Goal: Task Accomplishment & Management: Manage account settings

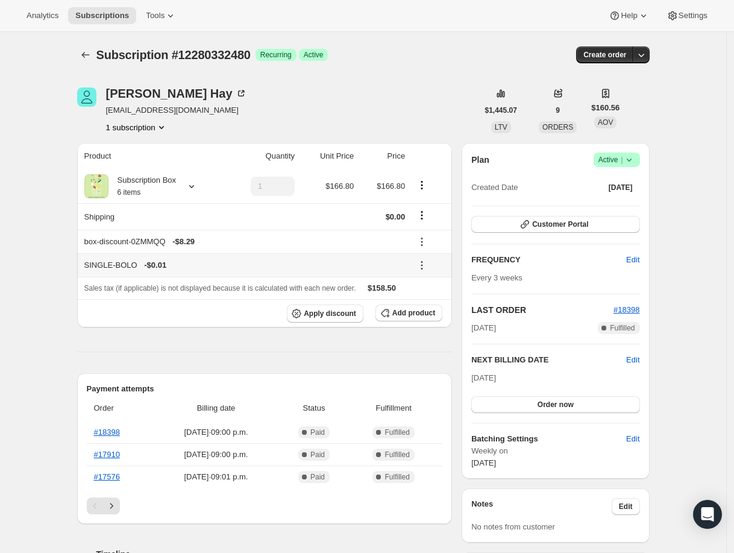
click at [428, 268] on icon at bounding box center [422, 265] width 12 height 12
click at [432, 303] on span "Remove" at bounding box center [432, 308] width 29 height 12
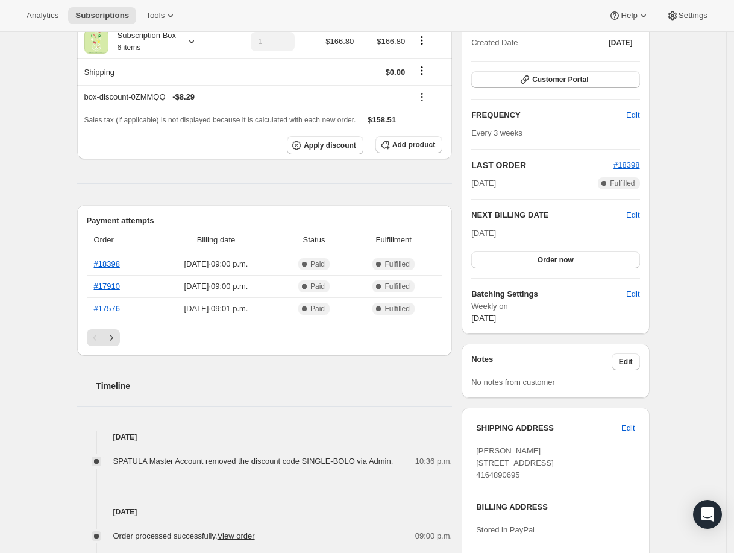
scroll to position [153, 0]
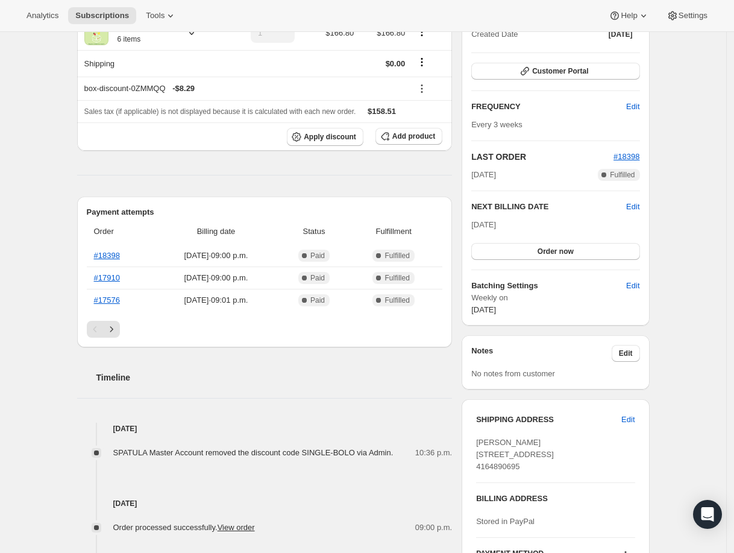
click at [540, 460] on div "[PERSON_NAME] [STREET_ADDRESS] 4164890695" at bounding box center [555, 454] width 158 height 36
click at [540, 454] on span "[PERSON_NAME] [STREET_ADDRESS] 4164890695" at bounding box center [515, 453] width 78 height 33
click at [540, 455] on span "[PERSON_NAME] [STREET_ADDRESS] 4164890695" at bounding box center [515, 453] width 78 height 33
copy span "[STREET_ADDRESS]"
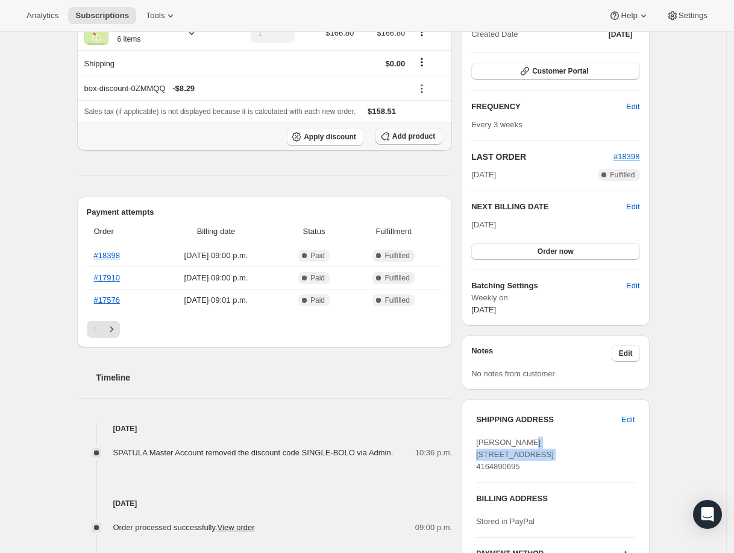
click at [415, 139] on span "Add product" at bounding box center [413, 136] width 43 height 10
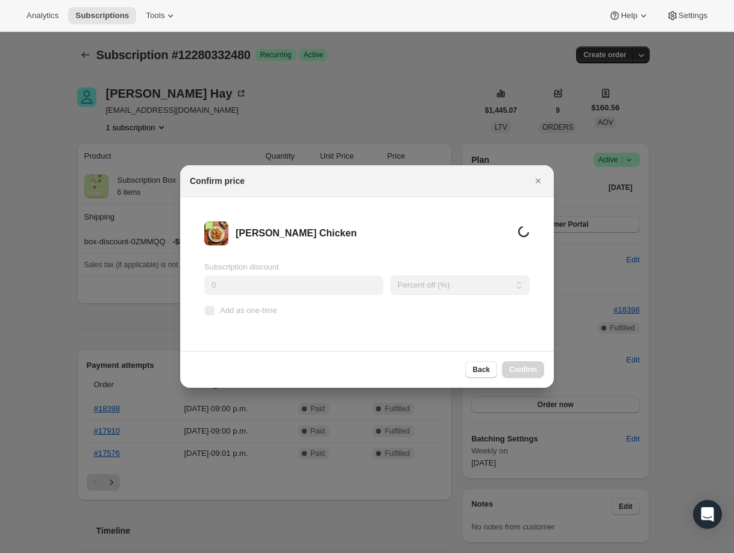
scroll to position [0, 0]
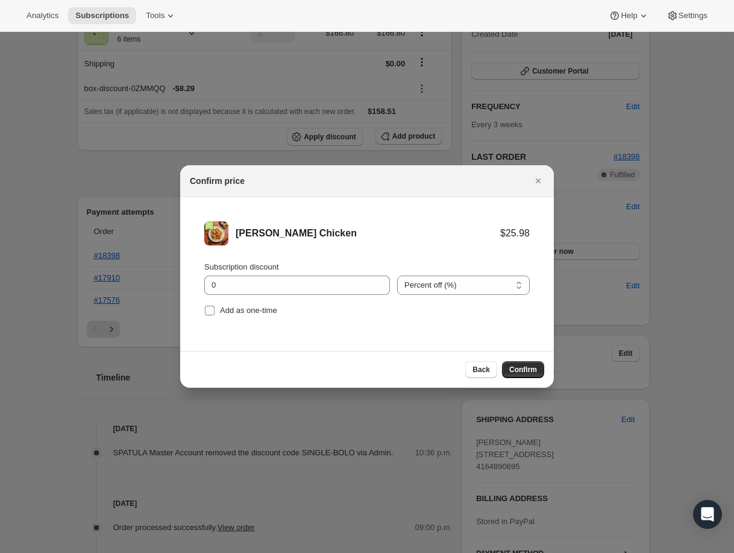
click at [271, 308] on span "Add as one-time" at bounding box center [248, 309] width 57 height 9
click at [214, 308] on input "Add as one-time" at bounding box center [210, 310] width 10 height 10
checkbox input "true"
click at [304, 284] on input "0" at bounding box center [287, 284] width 167 height 19
type input "100"
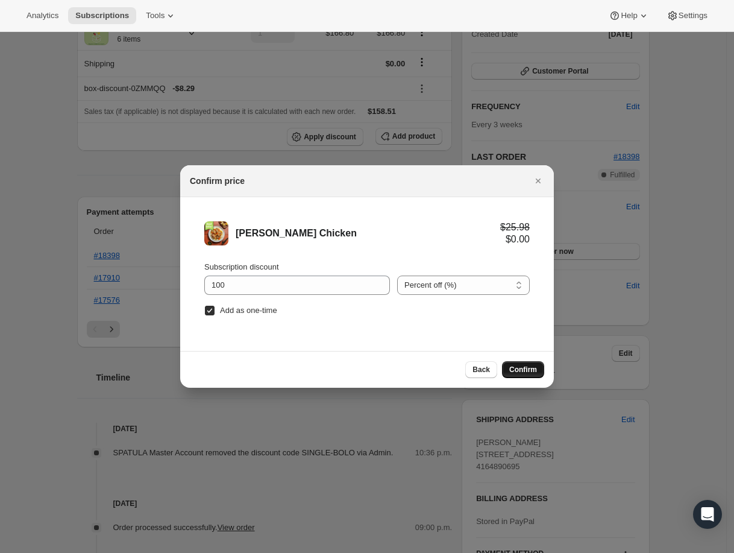
click at [540, 366] on button "Confirm" at bounding box center [523, 369] width 42 height 17
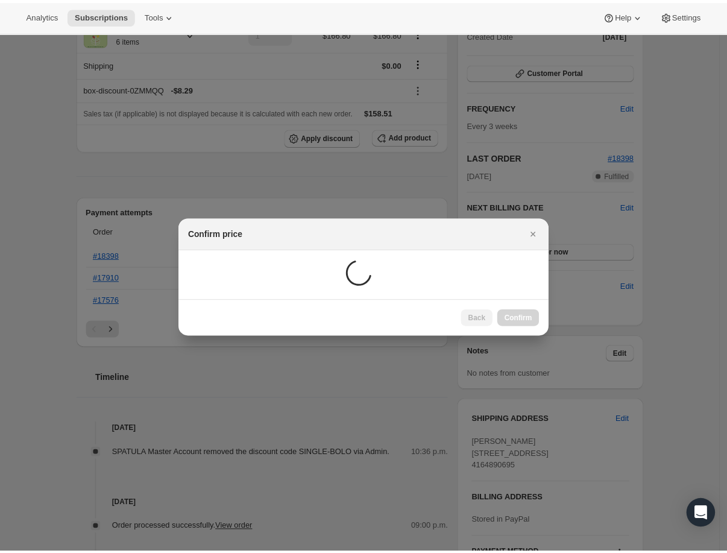
scroll to position [32, 0]
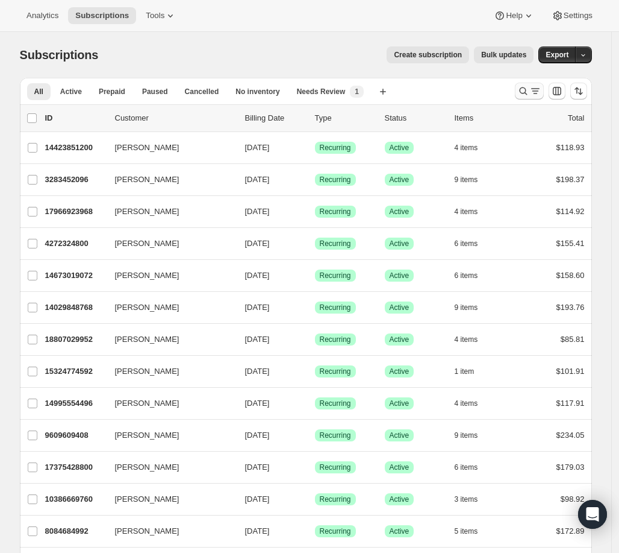
click at [522, 93] on icon "Search and filter results" at bounding box center [524, 91] width 12 height 12
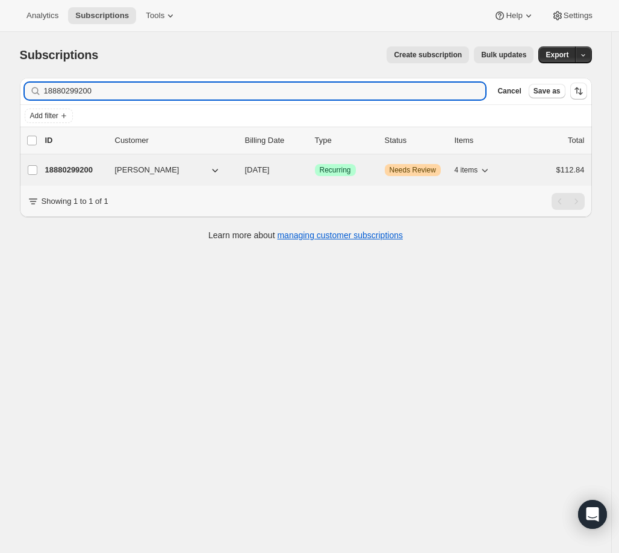
type input "18880299200"
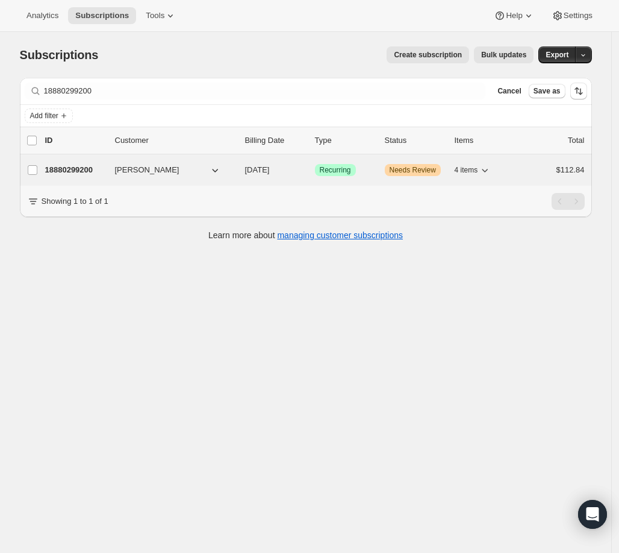
click at [133, 172] on span "Susan Dunning" at bounding box center [147, 170] width 64 height 12
click at [87, 169] on p "18880299200" at bounding box center [75, 170] width 60 height 12
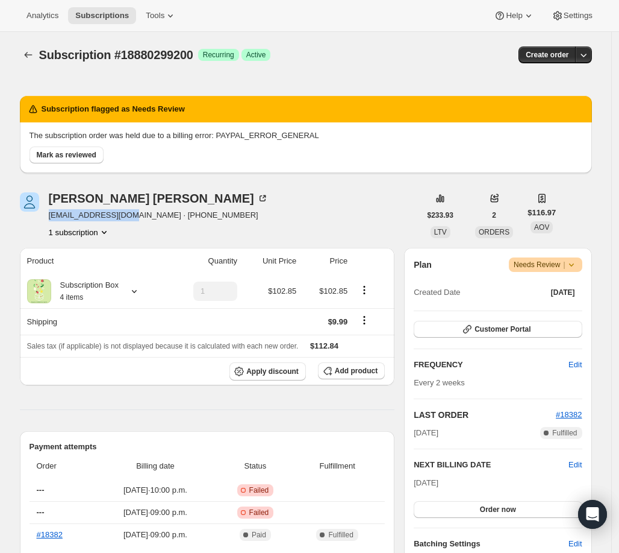
drag, startPoint x: 53, startPoint y: 216, endPoint x: 15, endPoint y: 243, distance: 46.6
click at [134, 218] on span "sudot1249@gmail.com · +16137120196" at bounding box center [159, 215] width 220 height 12
copy span "sudot1249@gmail.com"
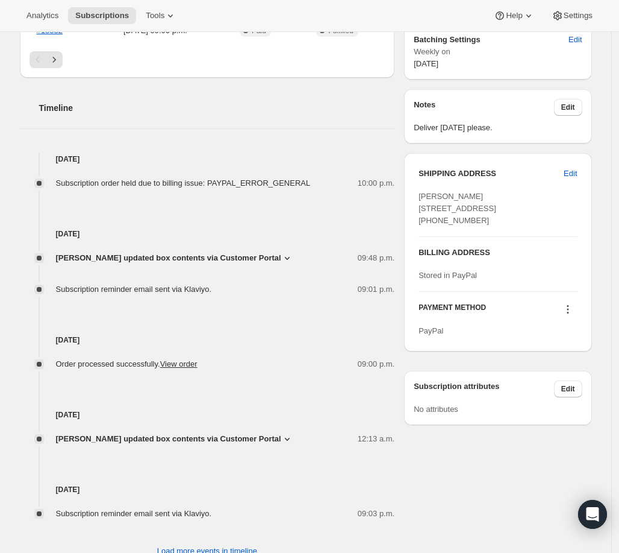
scroll to position [506, 0]
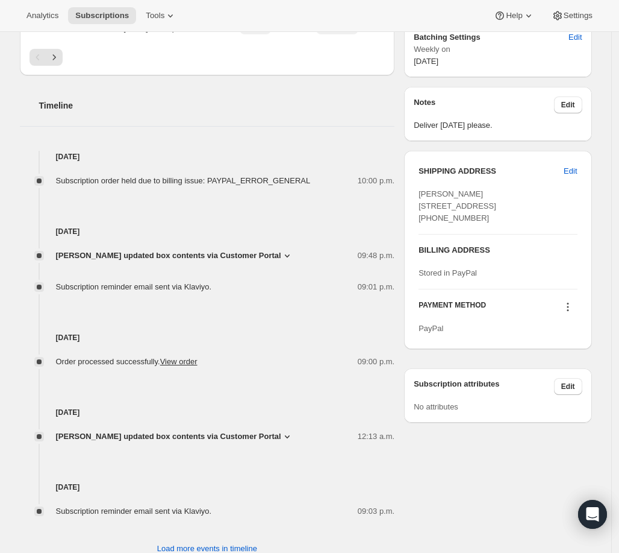
click at [574, 313] on icon at bounding box center [568, 307] width 12 height 12
click at [586, 373] on span "Select payment method" at bounding box center [560, 374] width 84 height 12
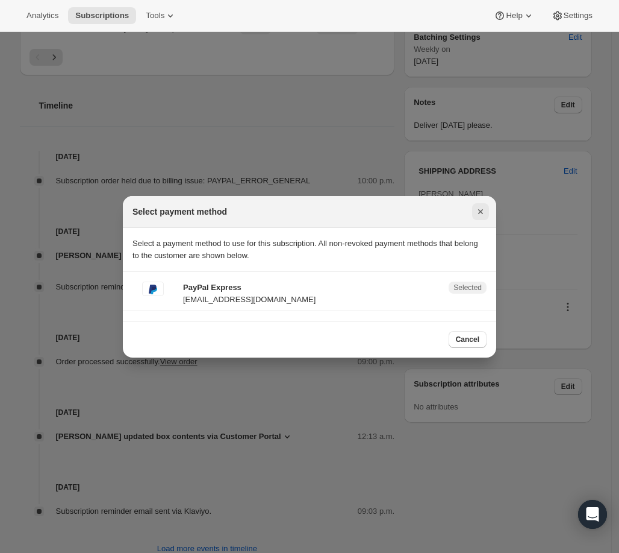
click at [476, 214] on icon "Close" at bounding box center [481, 211] width 12 height 12
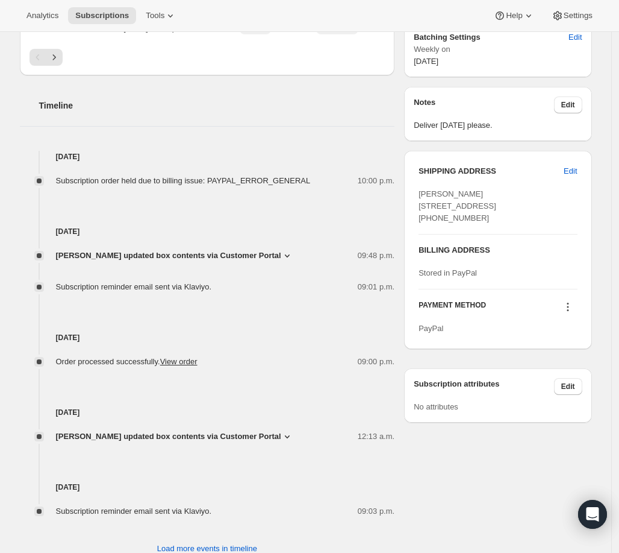
click at [575, 279] on div "BILLING ADDRESS Stored in PayPal" at bounding box center [498, 261] width 158 height 35
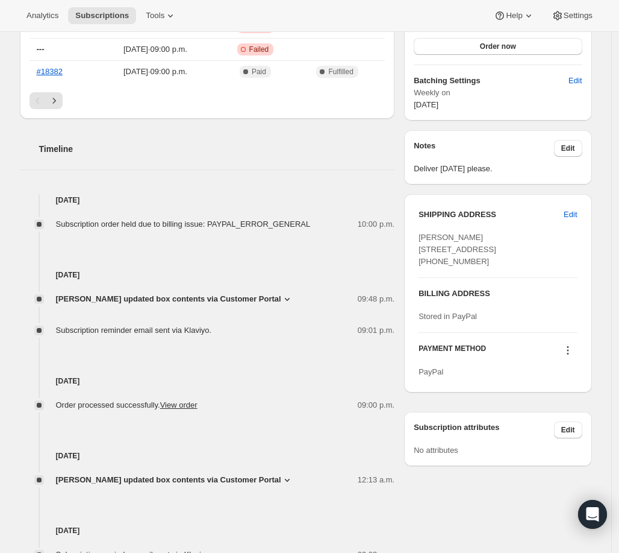
scroll to position [442, 0]
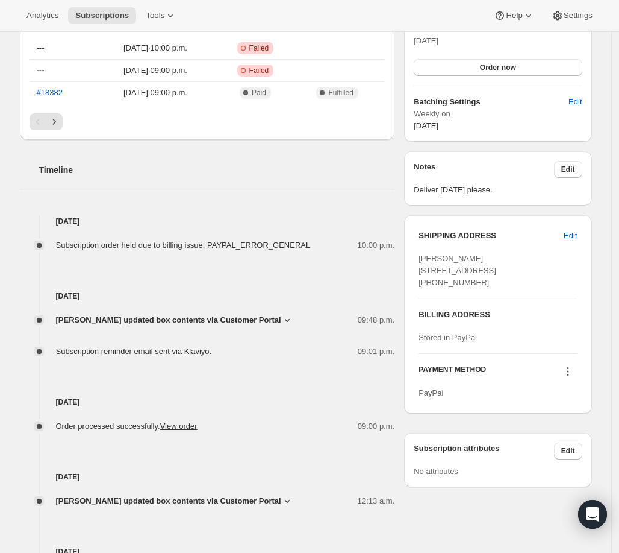
click at [574, 377] on icon at bounding box center [568, 371] width 12 height 12
click at [568, 416] on span "Send link to update card" at bounding box center [560, 417] width 84 height 9
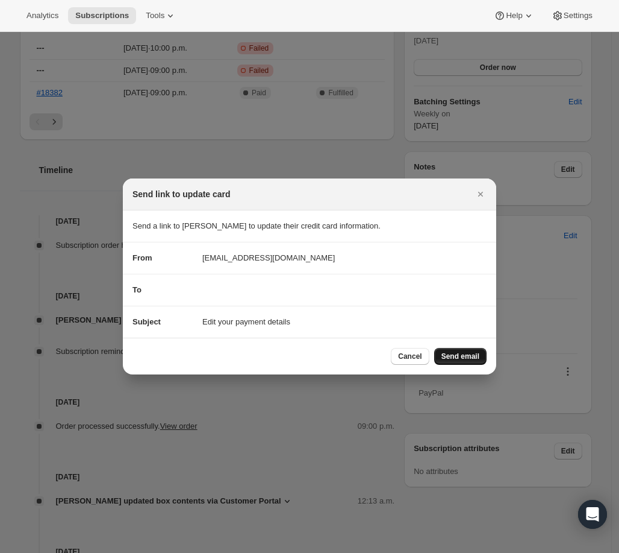
click at [471, 356] on span "Send email" at bounding box center [461, 356] width 38 height 10
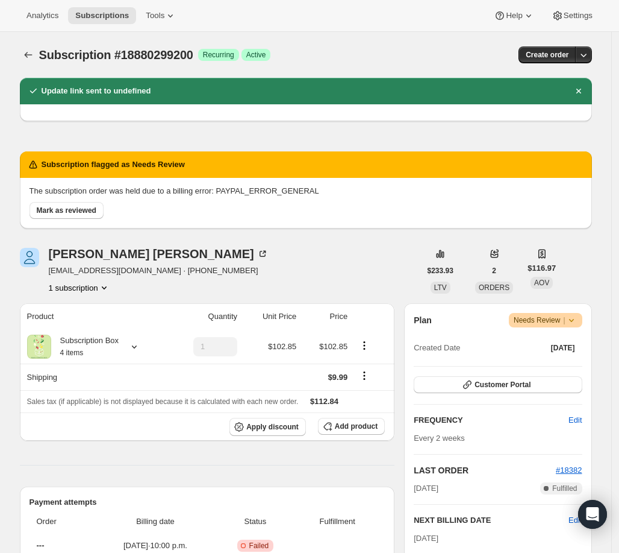
click at [169, 49] on span "Subscription #18880299200" at bounding box center [116, 54] width 154 height 13
copy span "18880299200"
